Goal: Check status: Check status

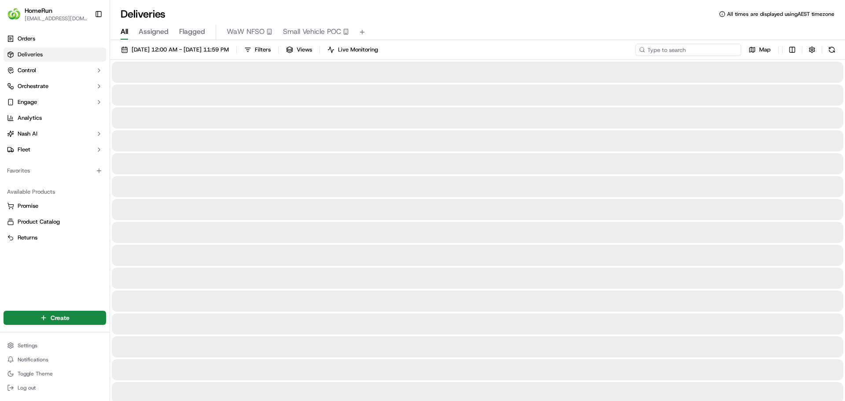
click at [726, 48] on input at bounding box center [688, 50] width 106 height 12
paste input "270200448"
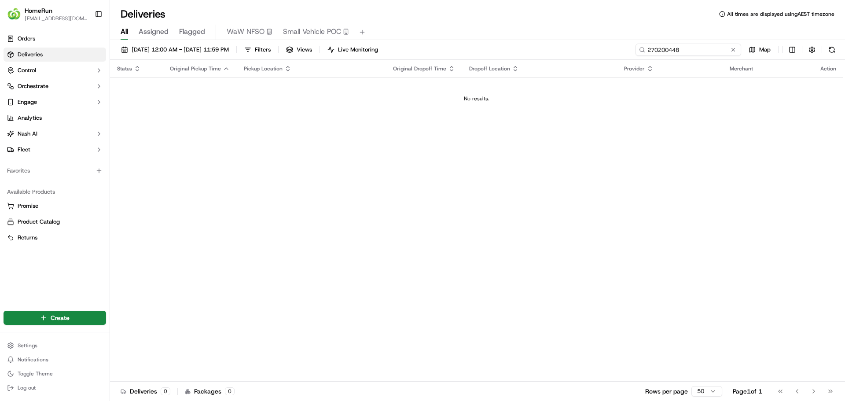
type input "270200448"
click at [689, 52] on input "270200448" at bounding box center [688, 50] width 106 height 12
click at [682, 48] on input "270200448" at bounding box center [688, 50] width 106 height 12
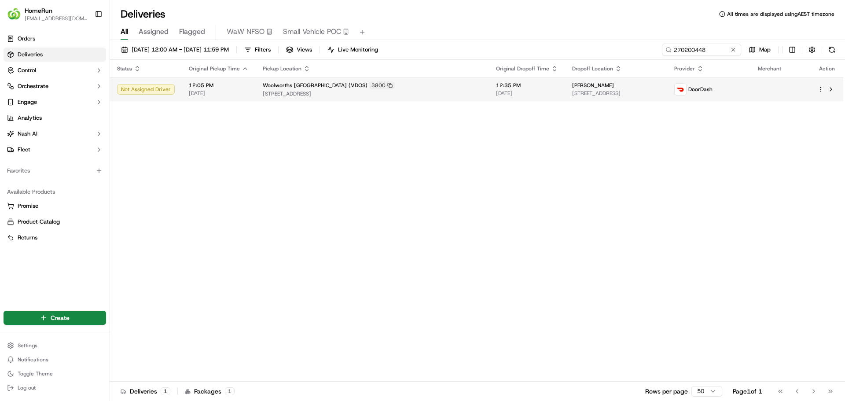
click at [572, 88] on span "[PERSON_NAME]" at bounding box center [593, 85] width 42 height 7
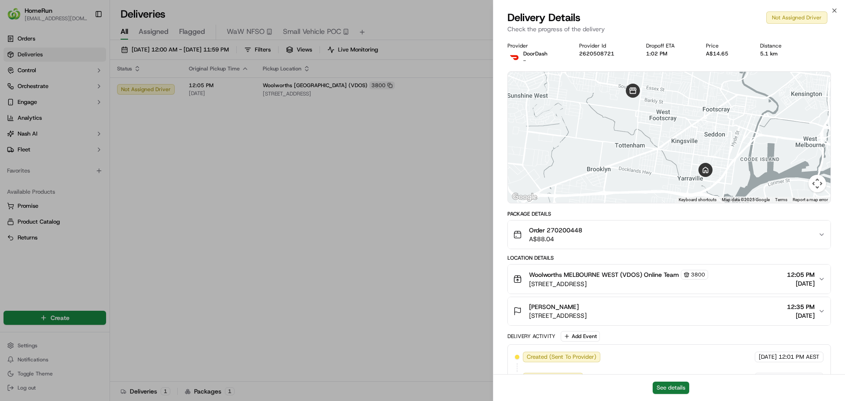
click at [659, 388] on button "See details" at bounding box center [670, 387] width 37 height 12
